Goal: Find specific page/section: Find specific page/section

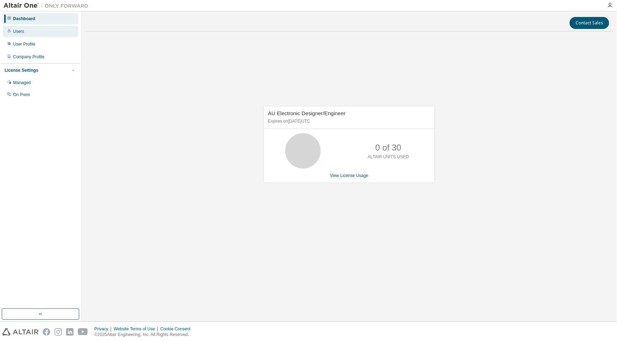
click at [35, 34] on div "Users" at bounding box center [40, 31] width 75 height 11
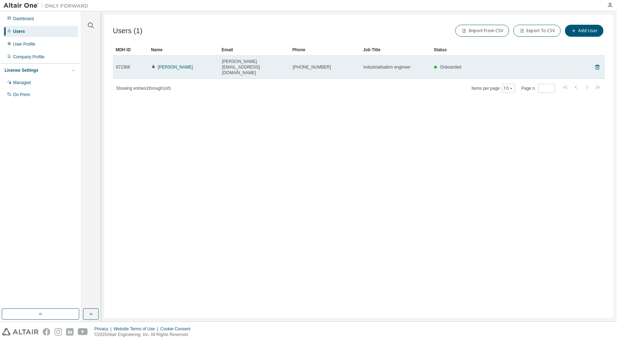
click at [430, 62] on td "Industrialisation engineer" at bounding box center [395, 66] width 71 height 23
click at [199, 58] on td "Guillaume PANGAUD" at bounding box center [183, 66] width 71 height 23
click at [180, 65] on link "Guillaume PANGAUD" at bounding box center [175, 67] width 35 height 5
